Goal: Transaction & Acquisition: Purchase product/service

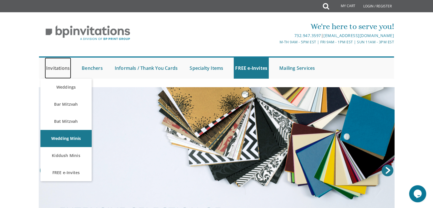
click at [58, 64] on link "Invitations" at bounding box center [58, 67] width 26 height 21
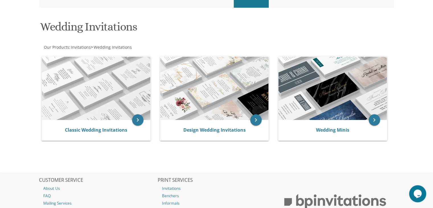
scroll to position [75, 0]
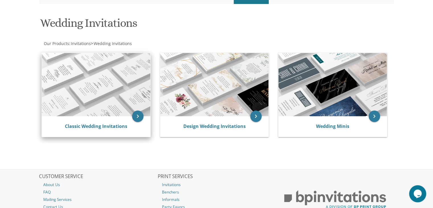
click at [91, 132] on div "Classic Wedding Invitations" at bounding box center [96, 126] width 108 height 20
click at [90, 125] on link "Classic Wedding Invitations" at bounding box center [96, 126] width 62 height 6
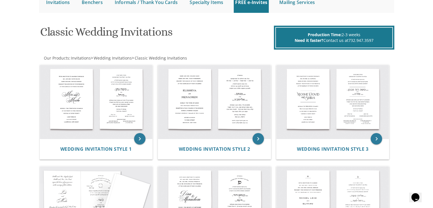
scroll to position [50, 0]
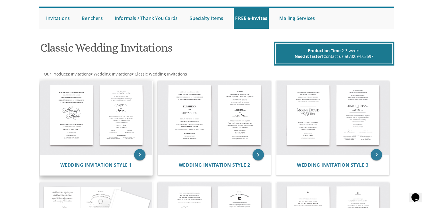
click at [95, 123] on img at bounding box center [96, 118] width 113 height 74
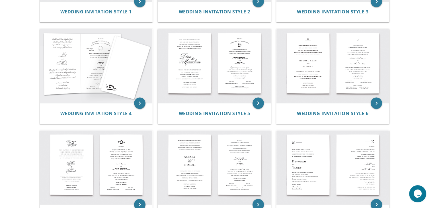
scroll to position [202, 0]
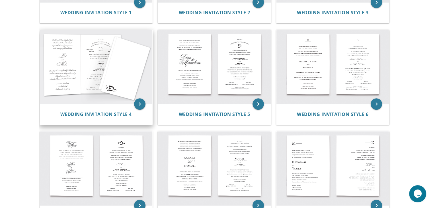
click at [74, 72] on img at bounding box center [96, 67] width 113 height 74
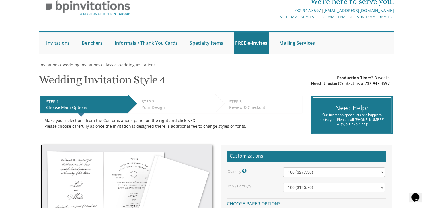
scroll to position [53, 0]
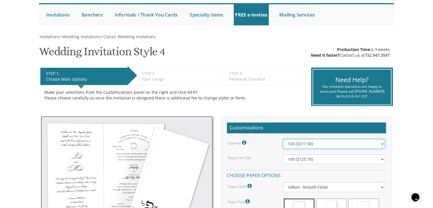
click at [379, 145] on select "100 ($277.50) 200 ($330.45) 300 ($380.65) 400 ($432.70) 500 ($482.10) 600 ($534…" at bounding box center [334, 144] width 102 height 10
select select "200"
click at [283, 139] on select "100 ($277.50) 200 ($330.45) 300 ($380.65) 400 ($432.70) 500 ($482.10) 600 ($534…" at bounding box center [334, 144] width 102 height 10
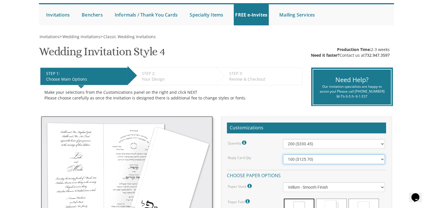
click at [380, 158] on select "100 ($125.70) 200 ($150.60) 300 ($177.95) 400 ($270.70) 500 ($225.30) 600 ($249…" at bounding box center [334, 159] width 102 height 10
select select "200"
click at [283, 154] on select "100 ($125.70) 200 ($150.60) 300 ($177.95) 400 ($270.70) 500 ($225.30) 600 ($249…" at bounding box center [334, 159] width 102 height 10
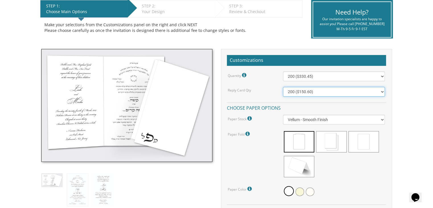
scroll to position [124, 0]
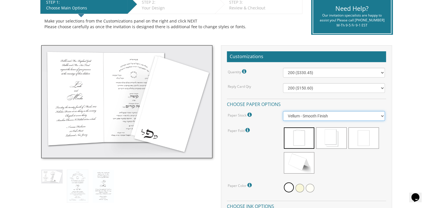
click at [381, 117] on select "Vellum - Smooth Finish Linen - Subtle Embossed Crosshatch Texture Silk - Soft, …" at bounding box center [334, 116] width 102 height 10
click at [283, 111] on select "Vellum - Smooth Finish Linen - Subtle Embossed Crosshatch Texture Silk - Soft, …" at bounding box center [334, 116] width 102 height 10
click at [366, 115] on select "Vellum - Smooth Finish Linen - Subtle Embossed Crosshatch Texture Silk - Soft, …" at bounding box center [334, 116] width 102 height 10
select select "Vellum"
click at [283, 111] on select "Vellum - Smooth Finish Linen - Subtle Embossed Crosshatch Texture Silk - Soft, …" at bounding box center [334, 116] width 102 height 10
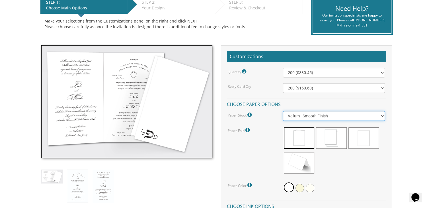
scroll to position [155, 0]
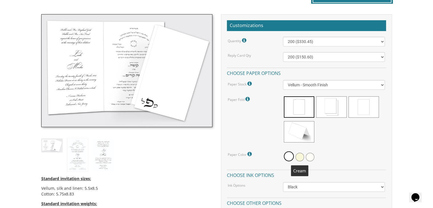
click at [297, 157] on span at bounding box center [299, 156] width 9 height 9
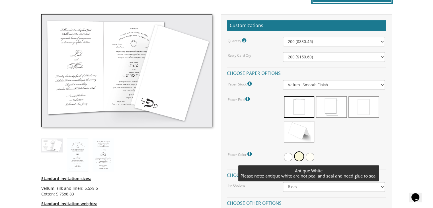
click at [311, 157] on span at bounding box center [309, 156] width 9 height 9
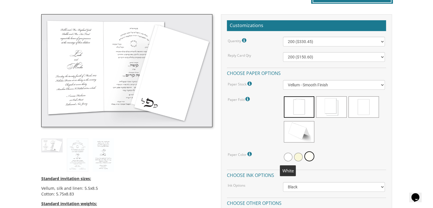
click at [288, 157] on span at bounding box center [288, 156] width 9 height 9
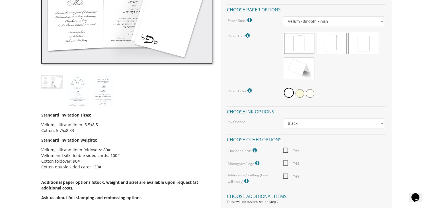
scroll to position [220, 0]
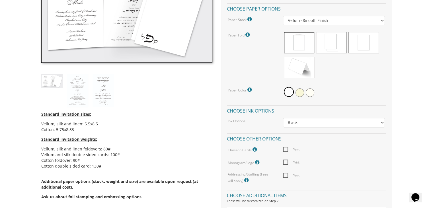
click at [283, 175] on span "Yes" at bounding box center [291, 174] width 16 height 7
click at [283, 175] on input "Yes" at bounding box center [285, 175] width 4 height 4
checkbox input "true"
click at [244, 178] on icon at bounding box center [247, 179] width 6 height 5
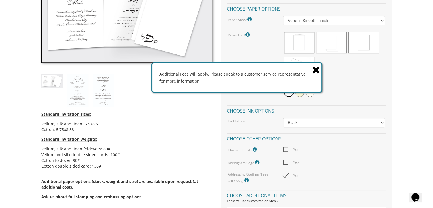
click at [315, 65] on icon at bounding box center [316, 70] width 8 height 10
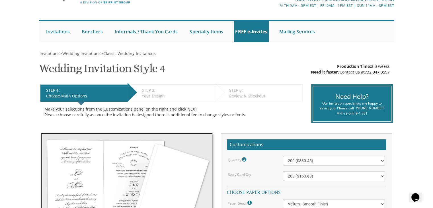
scroll to position [0, 0]
